Goal: Navigation & Orientation: Find specific page/section

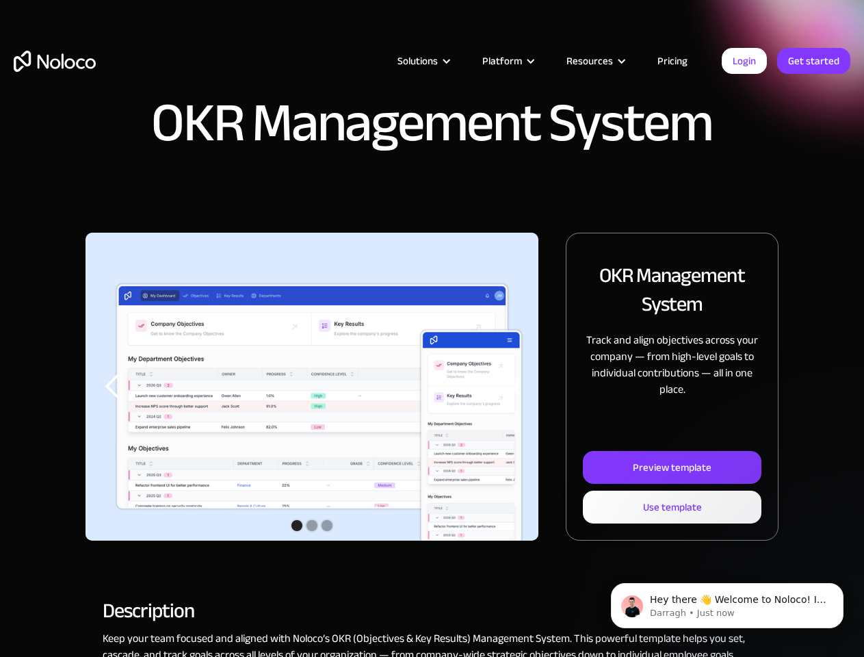
click at [432, 328] on img "1 of 3" at bounding box center [312, 398] width 453 height 330
click at [409, 61] on div "Solutions" at bounding box center [418, 61] width 40 height 18
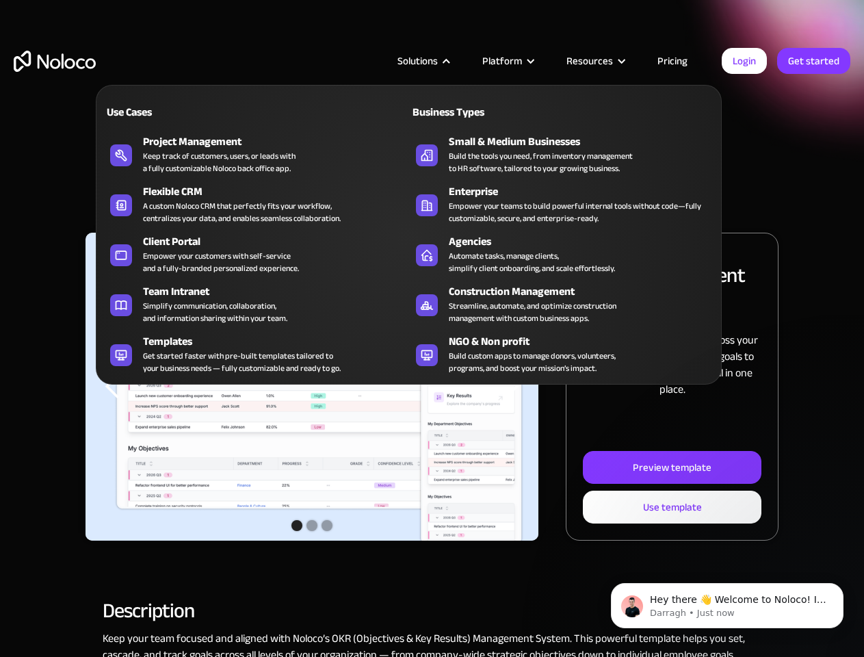
click at [424, 61] on div "Solutions" at bounding box center [418, 61] width 40 height 18
click at [508, 61] on div "Platform" at bounding box center [502, 61] width 40 height 18
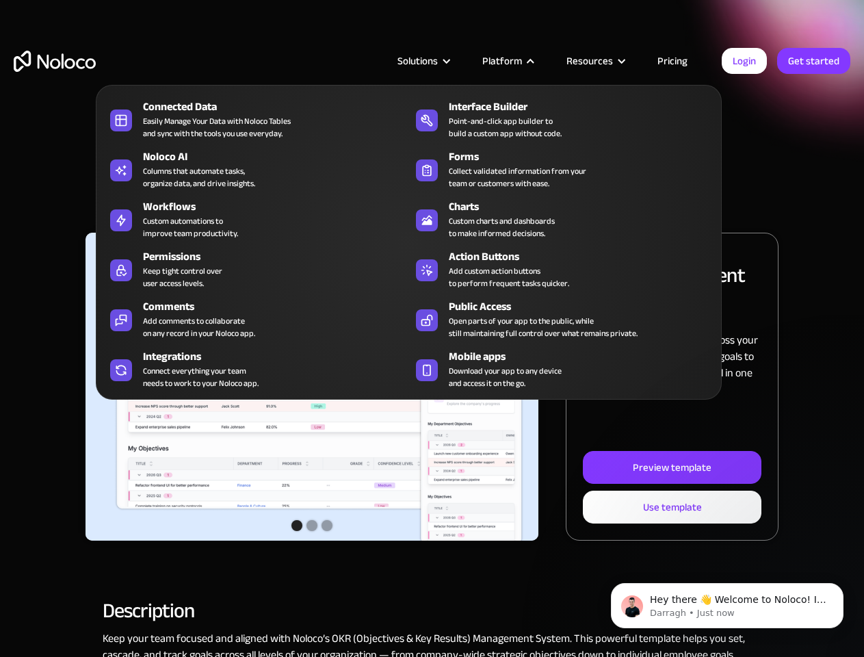
click at [595, 61] on div "Resources" at bounding box center [590, 61] width 47 height 18
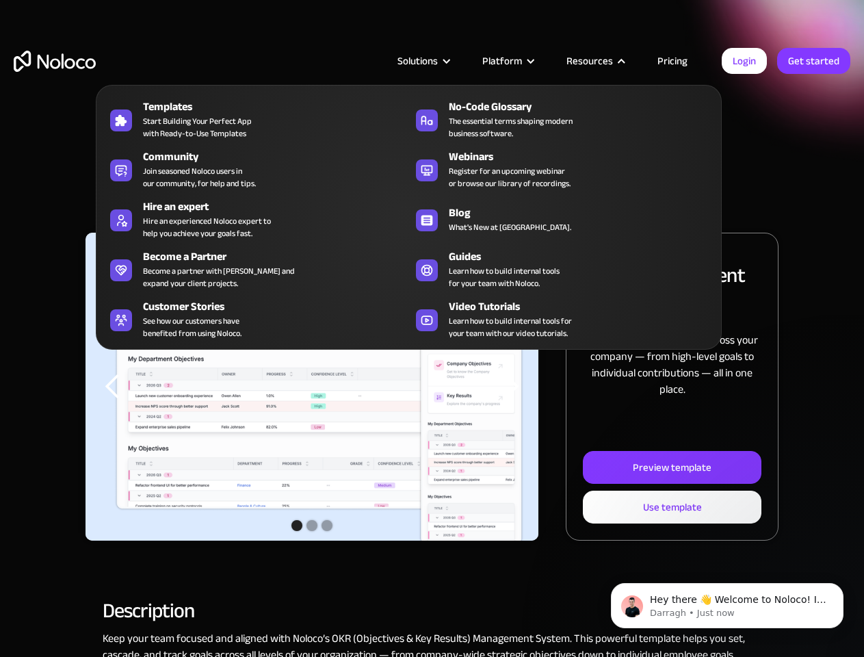
click at [312, 387] on img "1 of 3" at bounding box center [312, 398] width 453 height 330
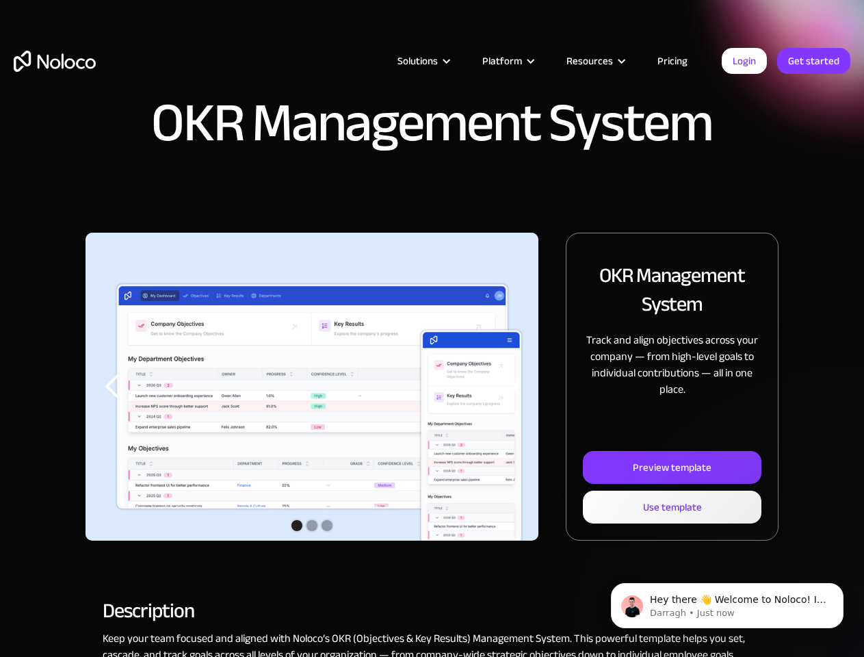
click at [113, 387] on div "previous slide" at bounding box center [112, 386] width 27 height 27
click at [511, 387] on div "next slide" at bounding box center [510, 386] width 27 height 27
click at [312, 527] on div "Show slide 2 of 3" at bounding box center [312, 525] width 11 height 11
click at [297, 526] on div "Show slide 1 of 3" at bounding box center [297, 525] width 11 height 11
